Goal: Find specific fact: Find specific fact

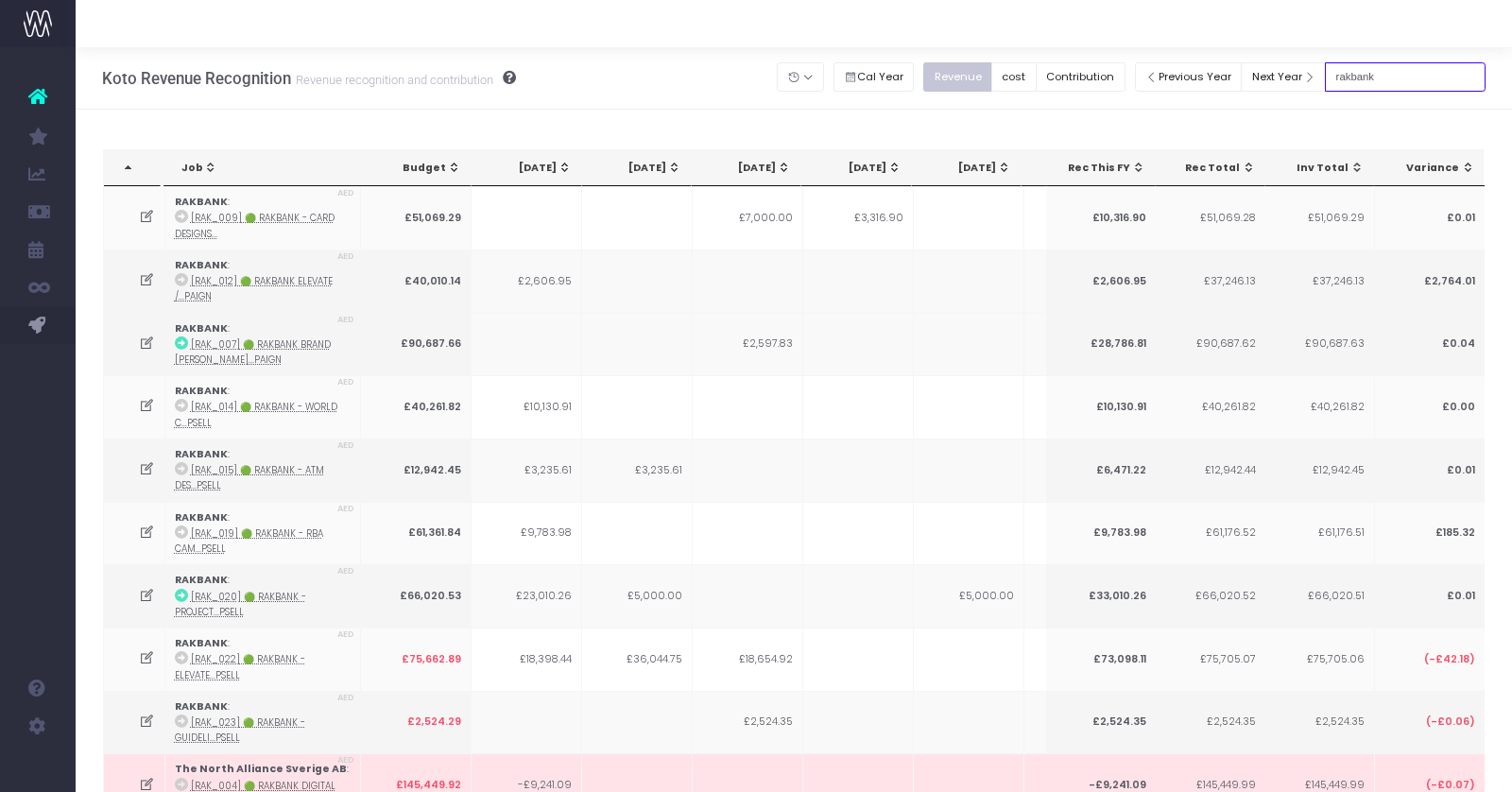
click at [1386, 65] on input "rakbank" at bounding box center [1405, 77] width 161 height 29
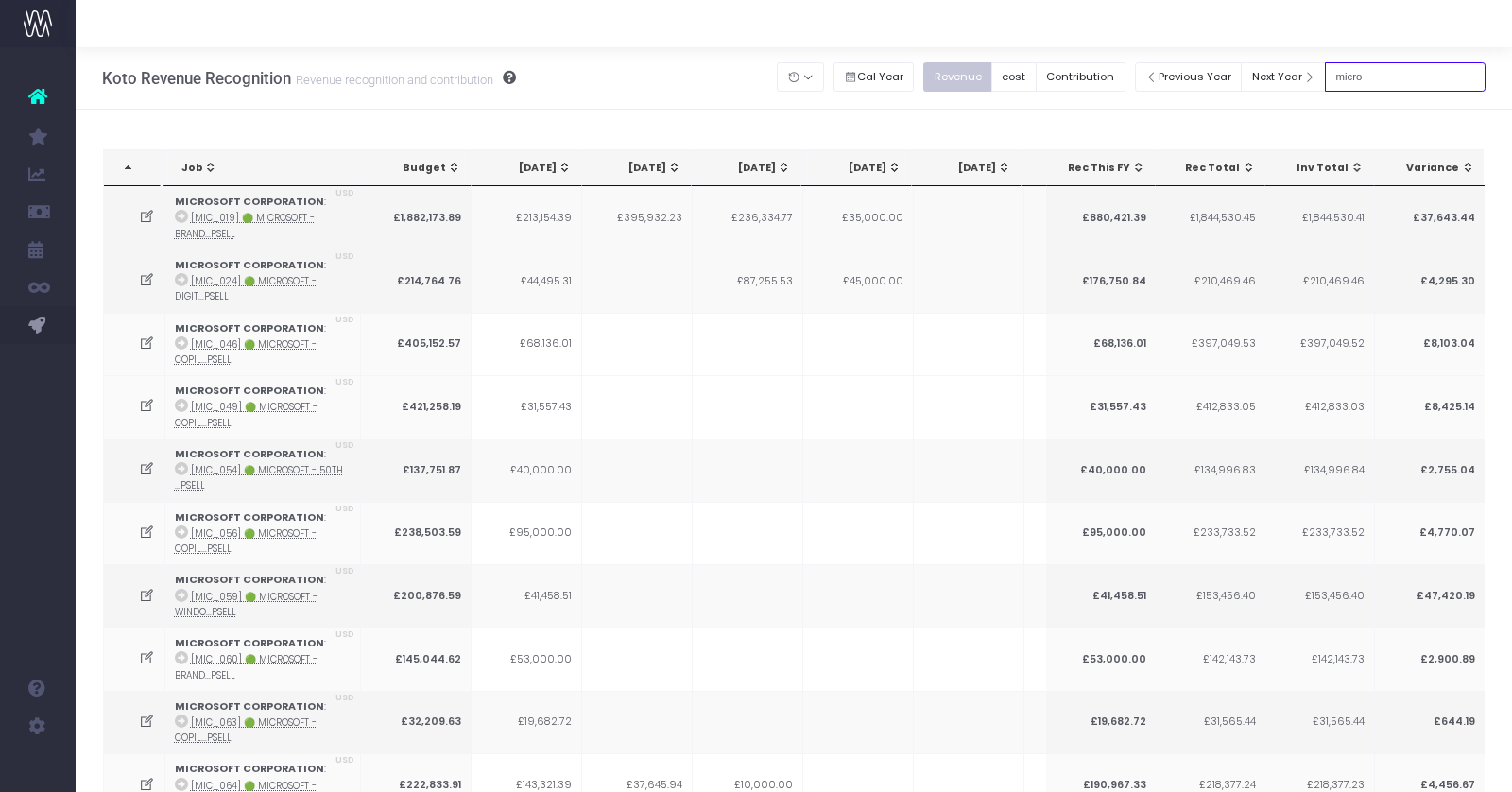
type input "microsoft"
click at [1376, 83] on input "microsoft" at bounding box center [1405, 77] width 161 height 29
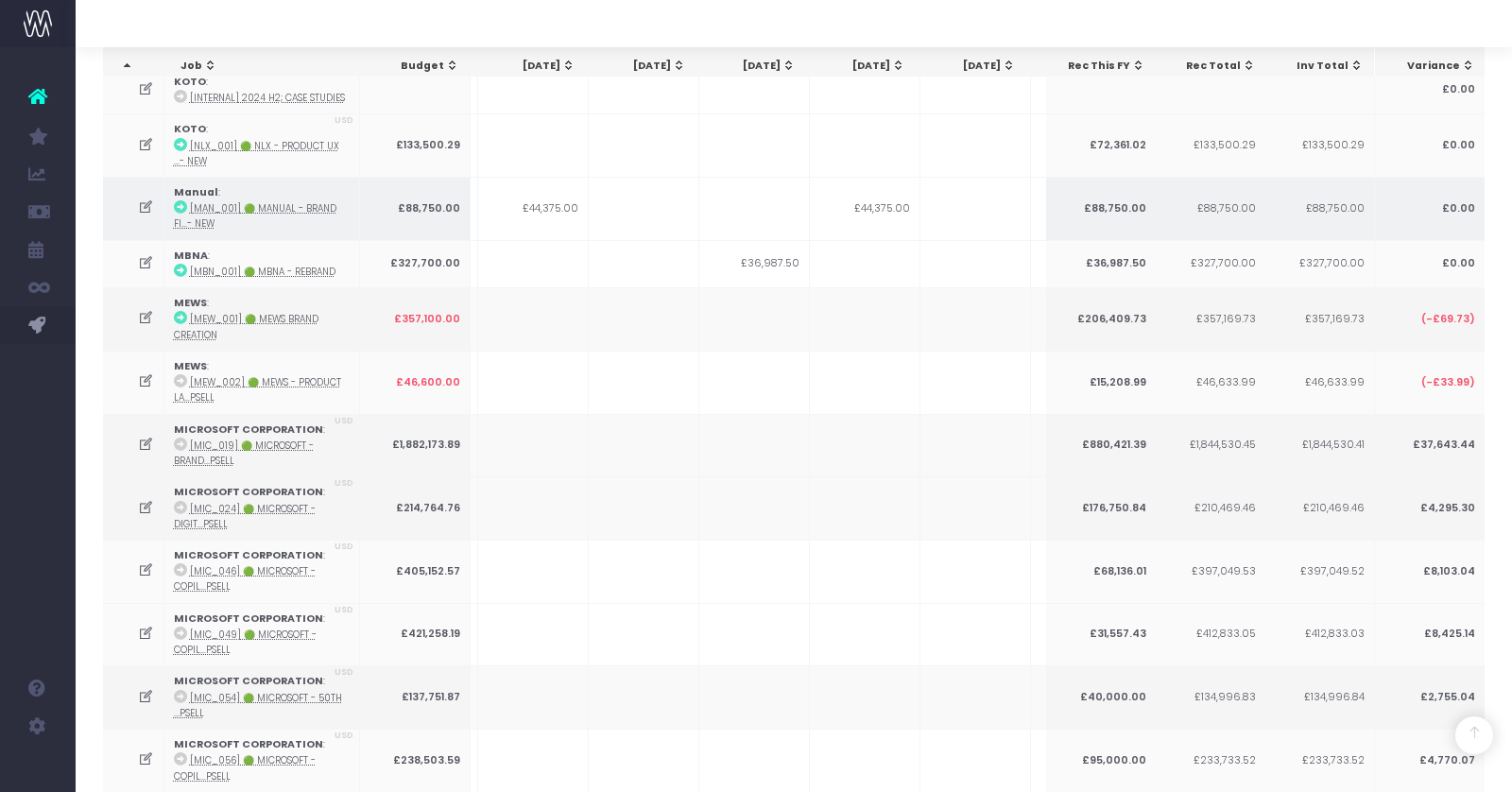
click at [555, 180] on td "£44,375.00" at bounding box center [533, 207] width 111 height 63
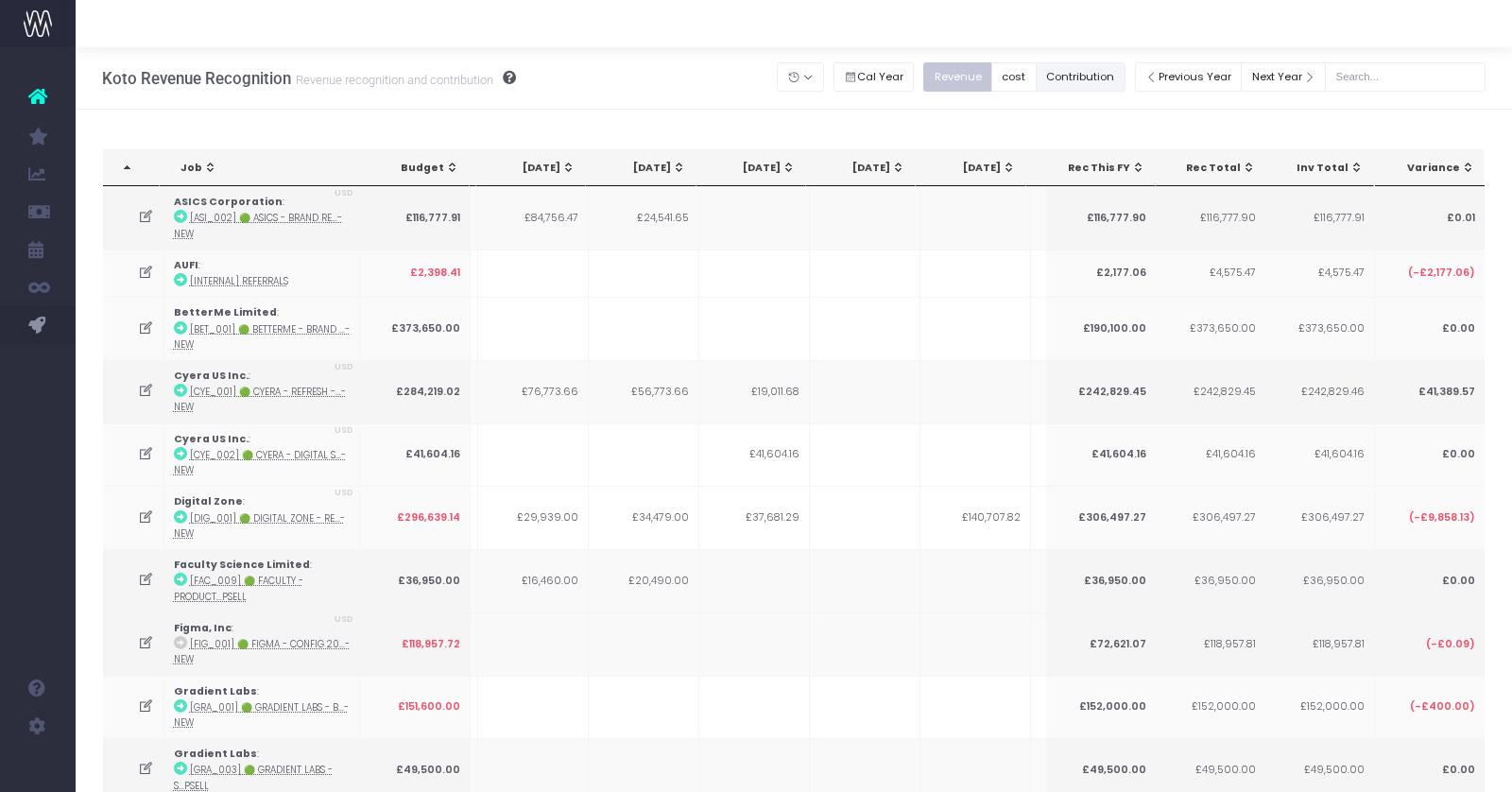
click at [1095, 81] on button "Contribution" at bounding box center [1081, 77] width 90 height 29
